Goal: Check status: Check status

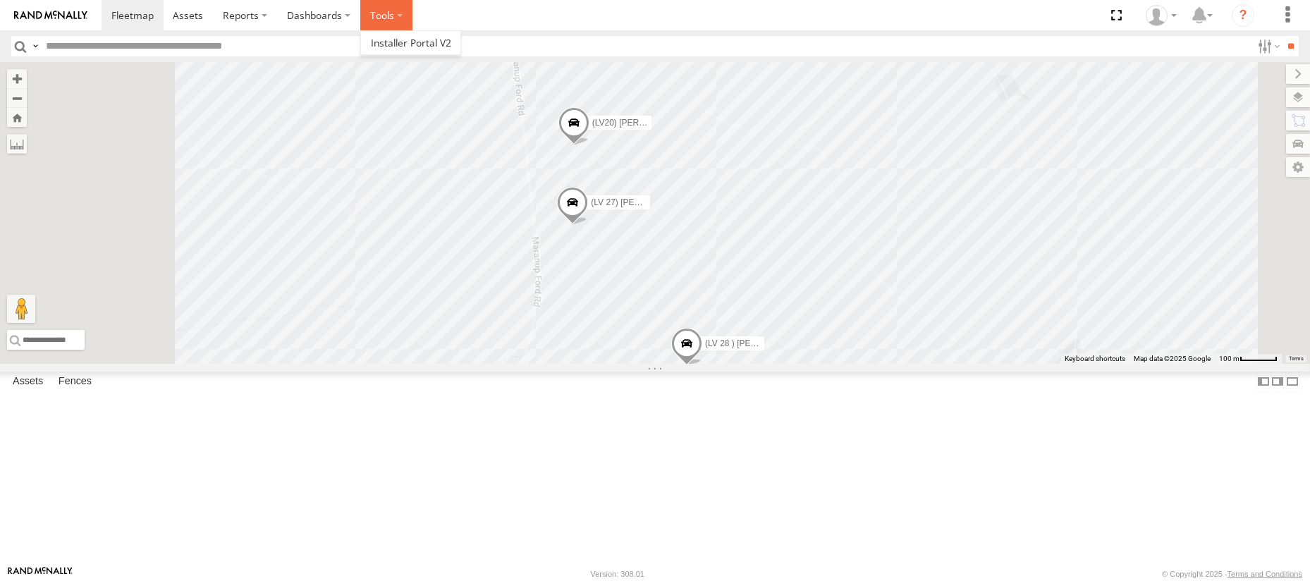
click at [396, 16] on label at bounding box center [386, 15] width 52 height 30
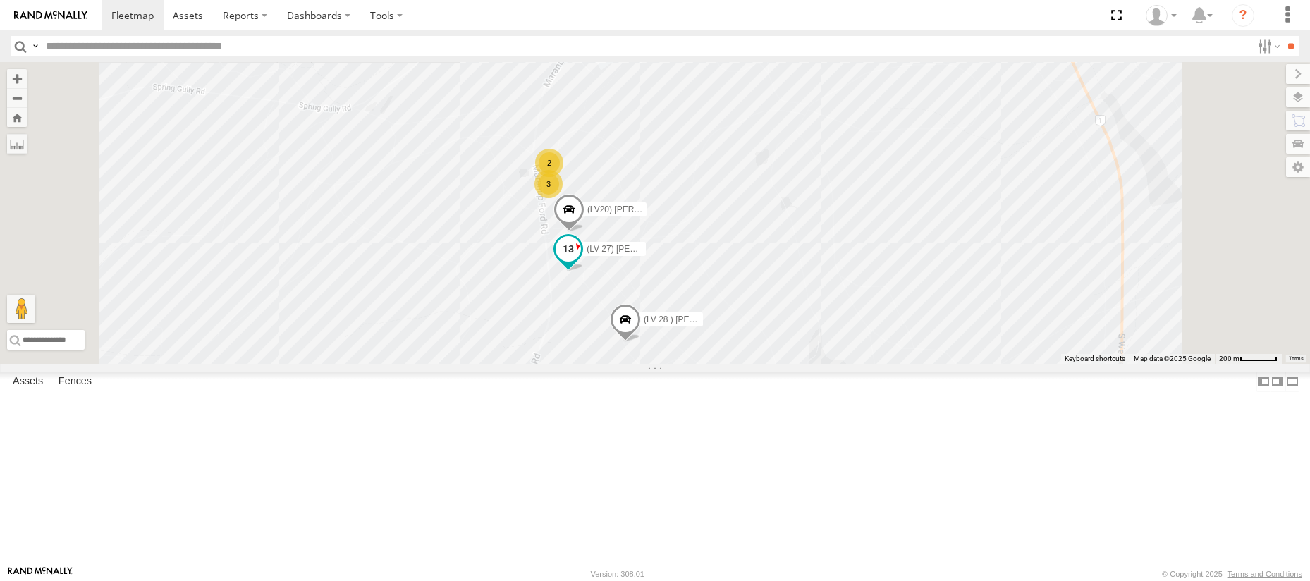
click at [581, 262] on span at bounding box center [568, 248] width 25 height 25
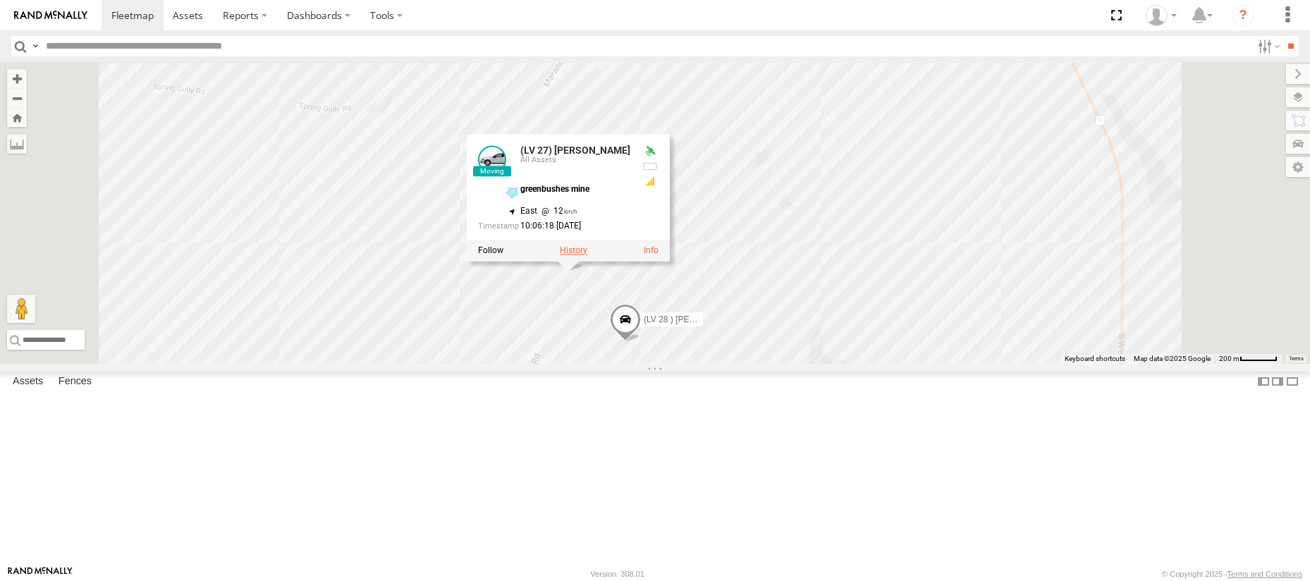
click at [587, 255] on label at bounding box center [573, 250] width 27 height 10
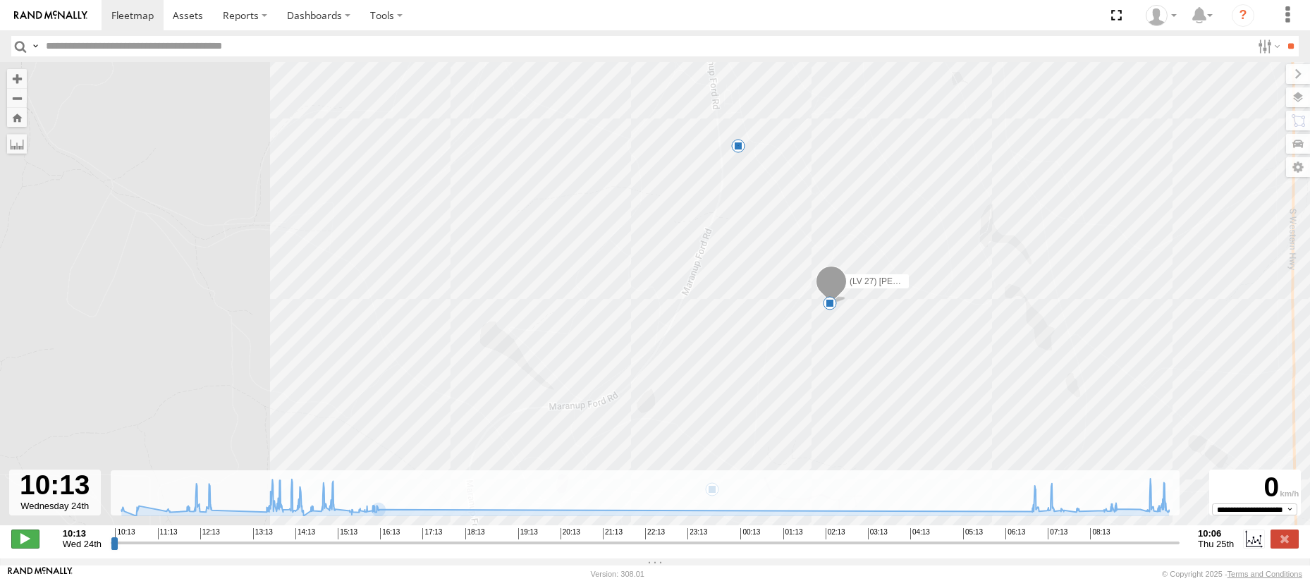
click at [23, 541] on span at bounding box center [25, 538] width 28 height 18
click at [25, 543] on span at bounding box center [25, 538] width 28 height 18
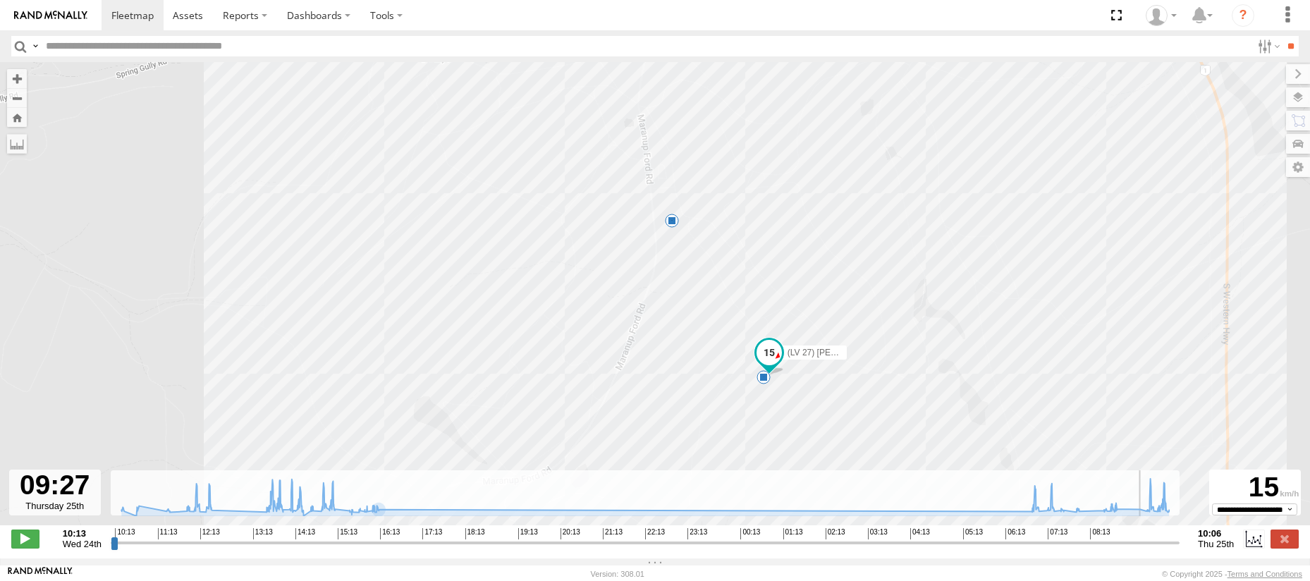
drag, startPoint x: 115, startPoint y: 550, endPoint x: 1146, endPoint y: 548, distance: 1030.7
click at [1146, 548] on input "range" at bounding box center [645, 542] width 1069 height 13
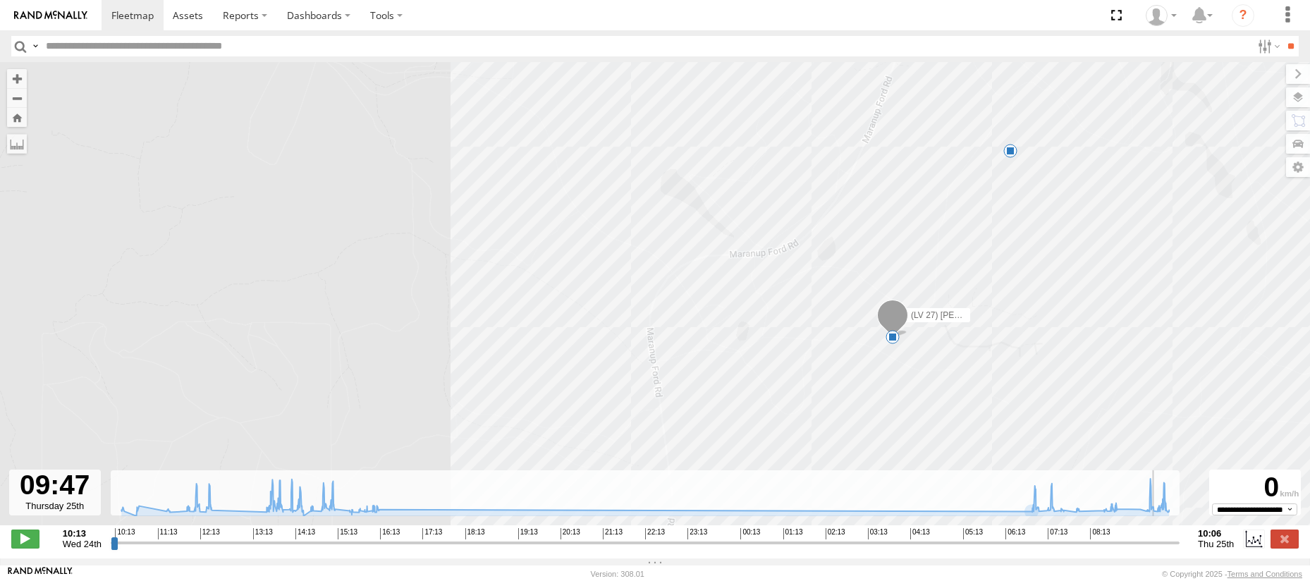
click at [890, 339] on div "5" at bounding box center [893, 337] width 14 height 14
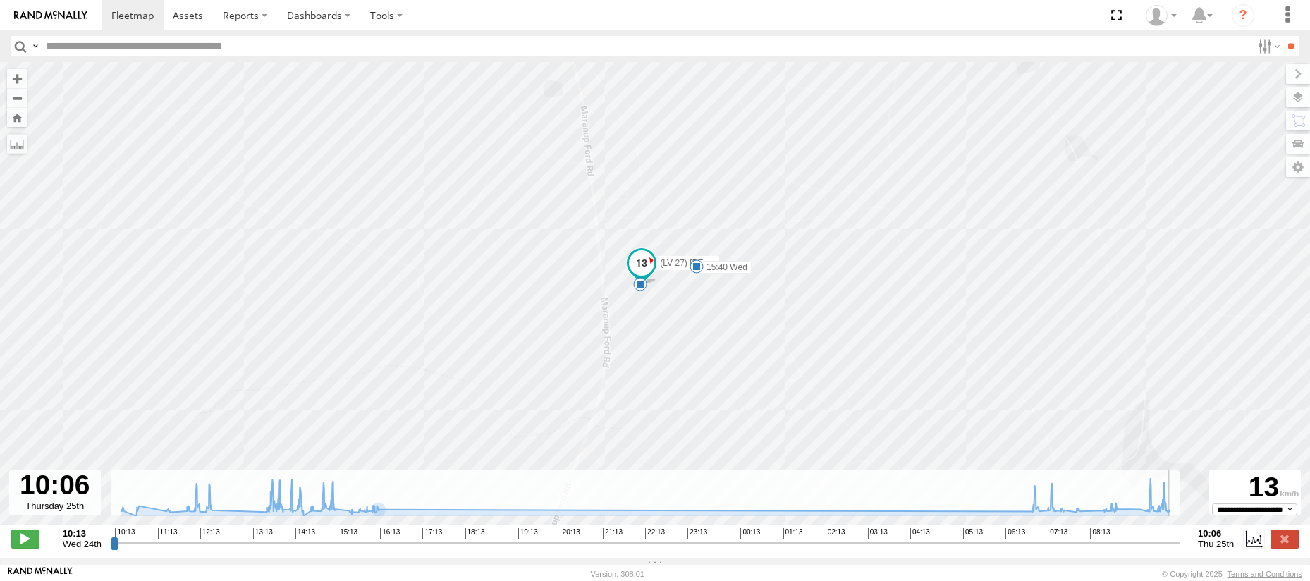
type input "**********"
click at [131, 13] on span at bounding box center [132, 14] width 42 height 13
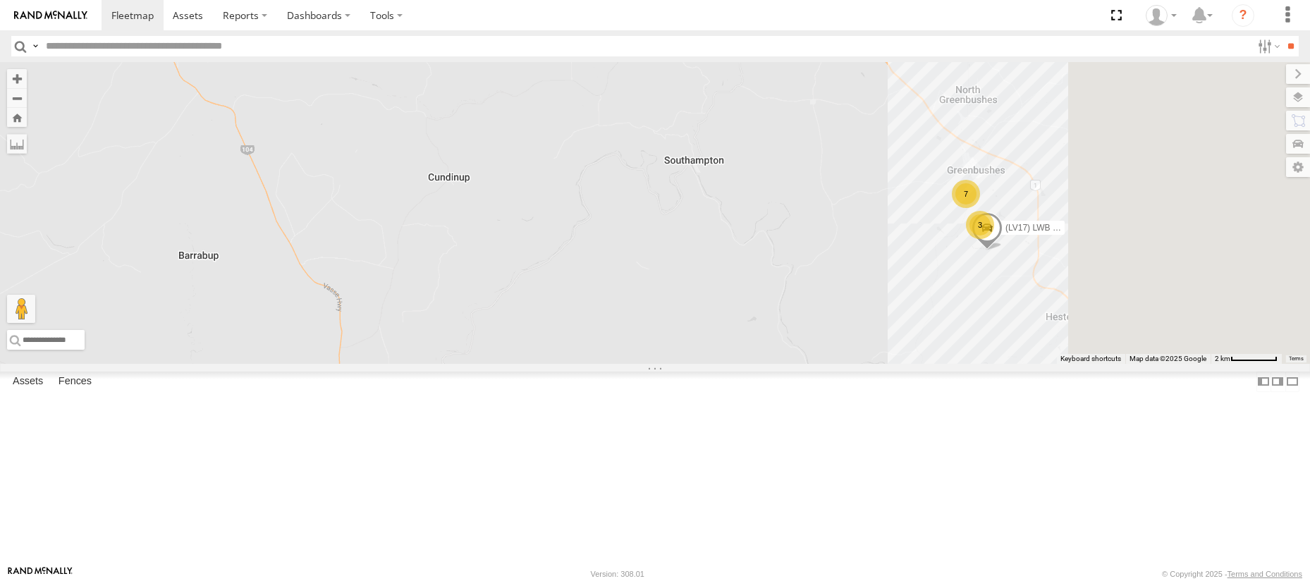
drag, startPoint x: 959, startPoint y: 383, endPoint x: 804, endPoint y: 386, distance: 155.1
click at [804, 364] on div "7 (LV17) LWB Musso 3" at bounding box center [655, 213] width 1310 height 302
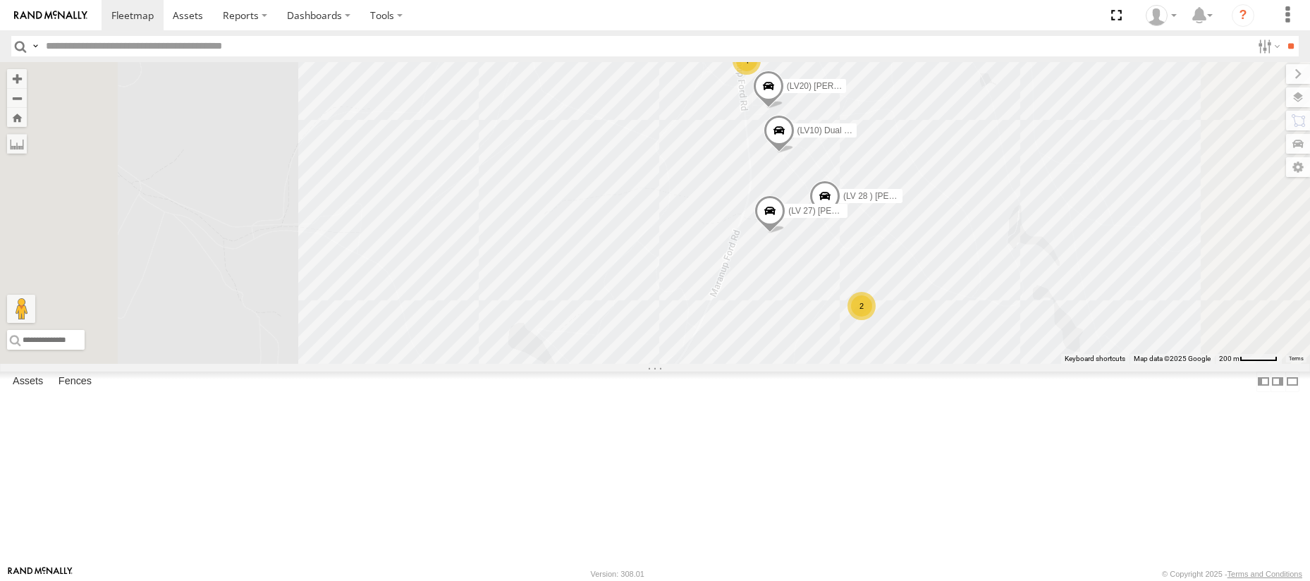
drag, startPoint x: 900, startPoint y: 288, endPoint x: 904, endPoint y: 418, distance: 130.5
click at [904, 364] on div "(LV17) LWB Musso 4 (LV20) [PERSON_NAME] (LV10) Dual cab ranger (LV 28 ) [PERSON…" at bounding box center [655, 213] width 1310 height 302
click at [761, 207] on div "4" at bounding box center [747, 193] width 28 height 28
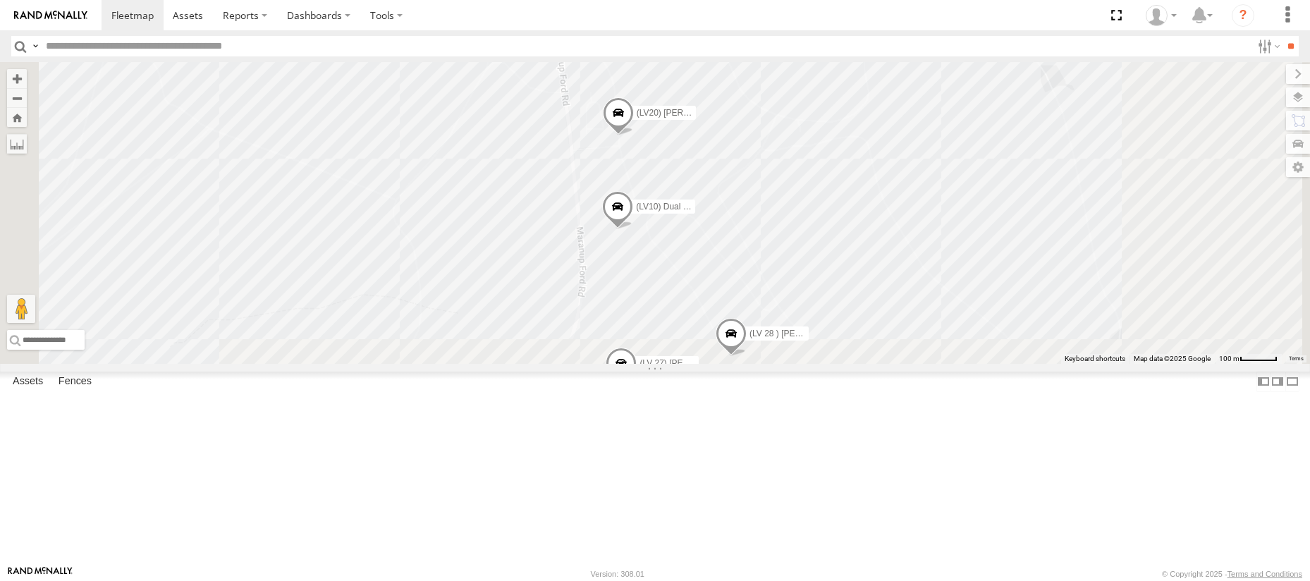
drag, startPoint x: 818, startPoint y: 496, endPoint x: 729, endPoint y: 188, distance: 320.0
click at [729, 188] on div "(LV17) LWB Musso (LV20) [PERSON_NAME] (LV10) Dual cab ranger (LV 28 ) [PERSON_N…" at bounding box center [655, 213] width 1310 height 302
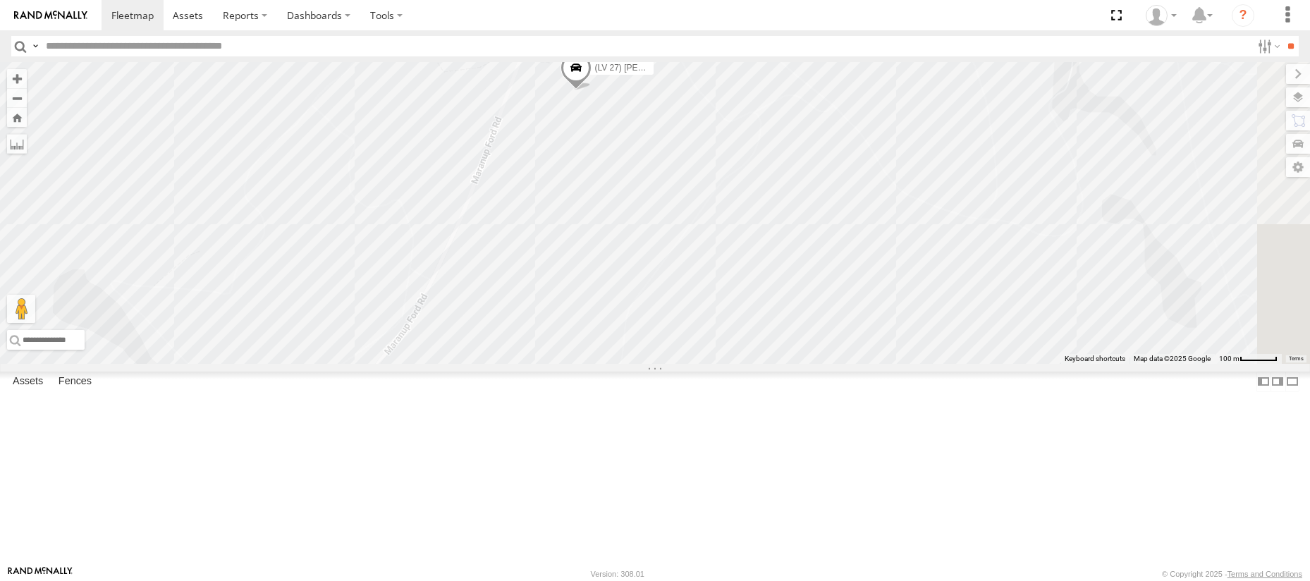
drag, startPoint x: 693, startPoint y: 485, endPoint x: 651, endPoint y: 193, distance: 294.9
click at [651, 193] on div "(LV17) LWB Musso (LV20) [PERSON_NAME] (LV10) Dual cab ranger (LV 28 ) [PERSON_N…" at bounding box center [655, 213] width 1310 height 302
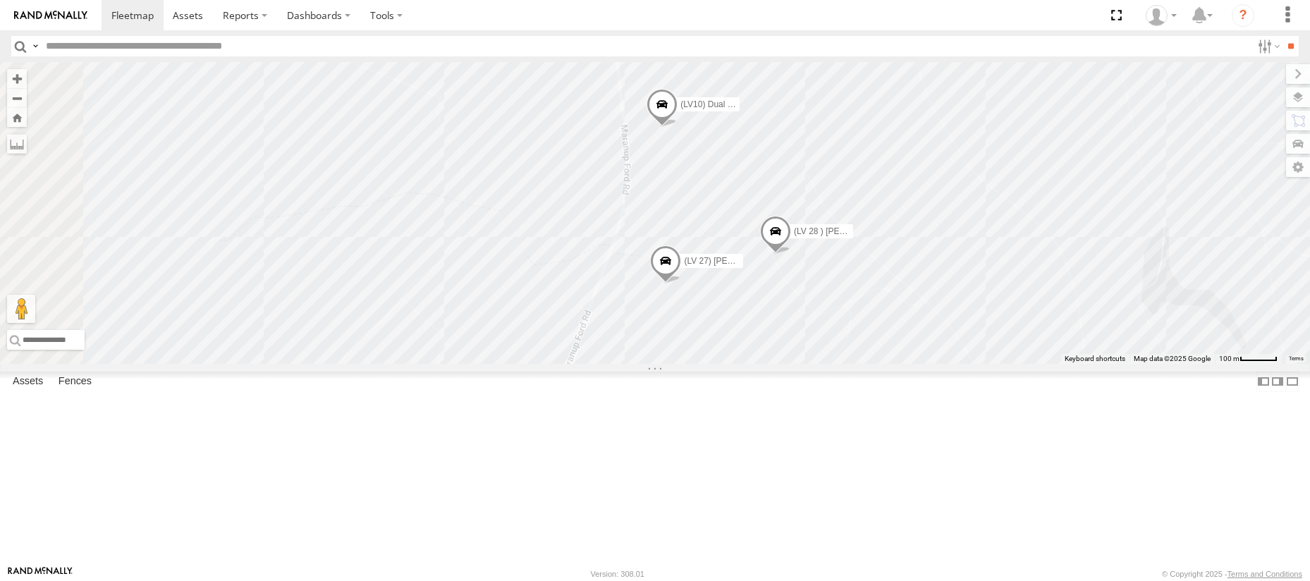
drag, startPoint x: 774, startPoint y: 448, endPoint x: 802, endPoint y: 529, distance: 85.2
click at [802, 364] on div "(LV17) LWB Musso (LV20) [PERSON_NAME] (LV10) Dual cab ranger (LV 28 ) [PERSON_N…" at bounding box center [655, 213] width 1310 height 302
drag, startPoint x: 718, startPoint y: 306, endPoint x: 729, endPoint y: 378, distance: 72.8
click at [729, 364] on div "(LV17) LWB Musso (LV20) [PERSON_NAME] (LV10) Dual cab ranger (LV 28 ) [PERSON_N…" at bounding box center [655, 213] width 1310 height 302
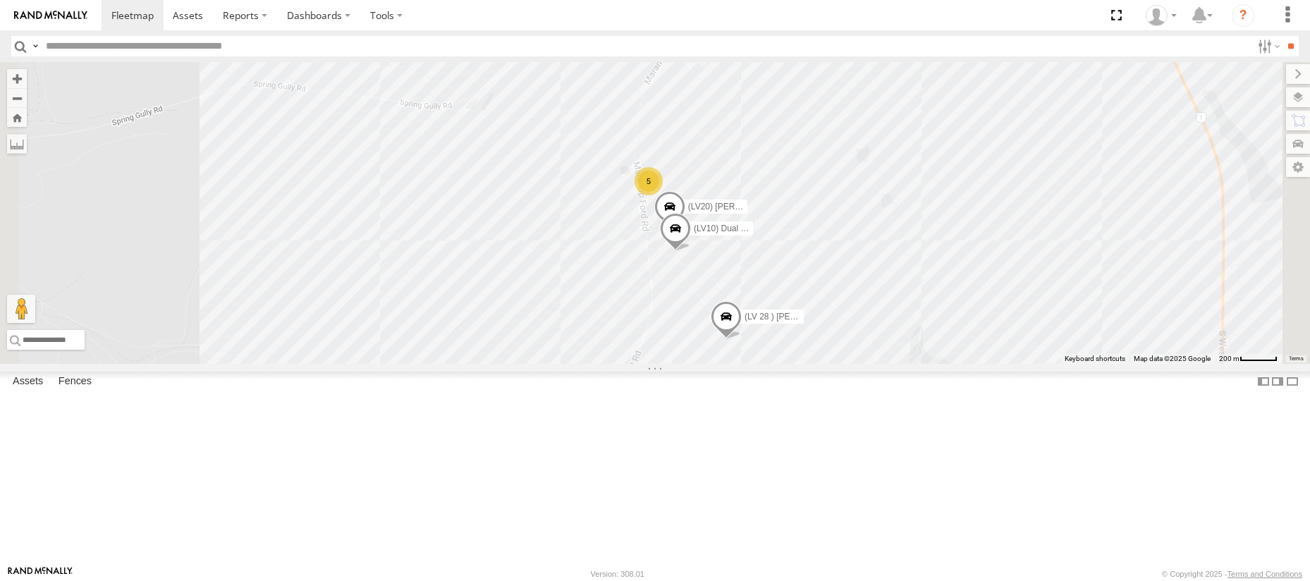
click at [663, 195] on div "5" at bounding box center [649, 181] width 28 height 28
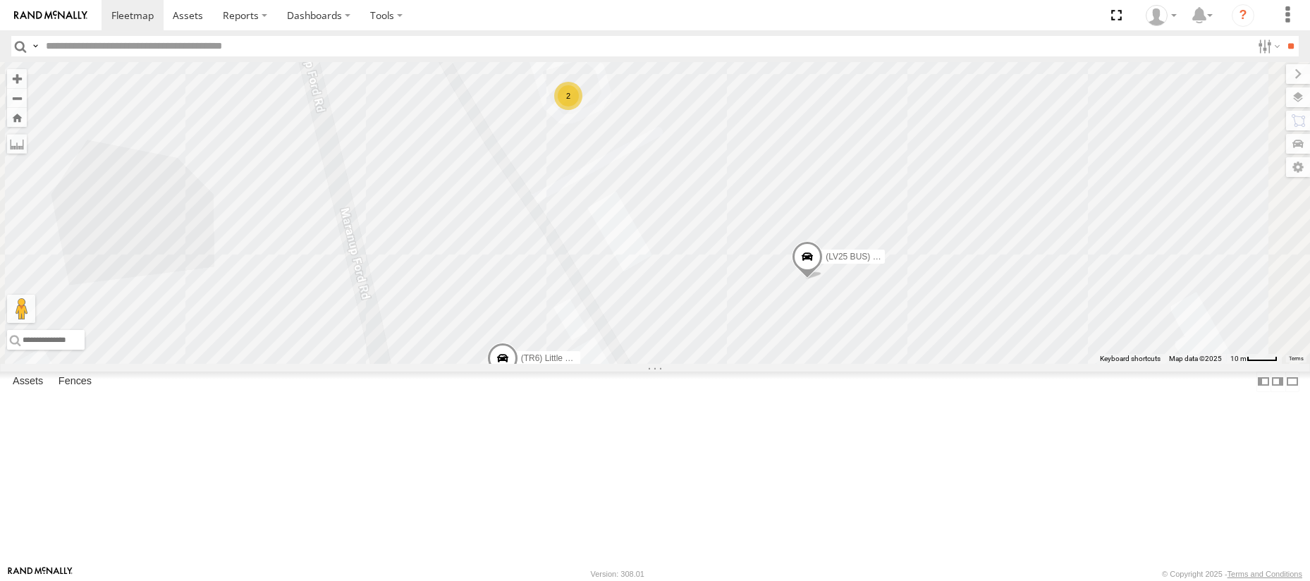
click at [582, 110] on div "2" at bounding box center [568, 96] width 28 height 28
